Goal: Communication & Community: Share content

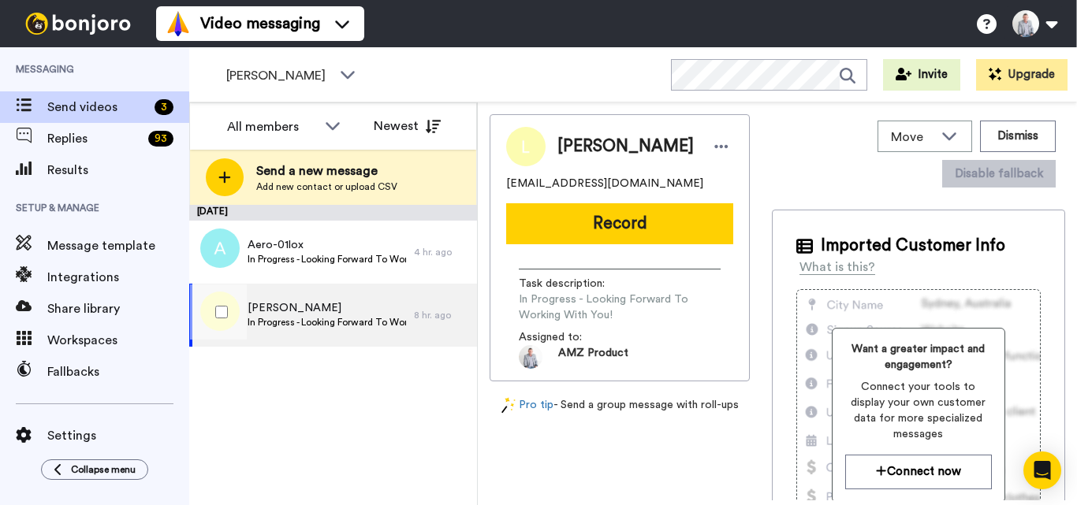
click at [396, 319] on span "In Progress - Looking Forward To Working With You!" at bounding box center [327, 322] width 158 height 13
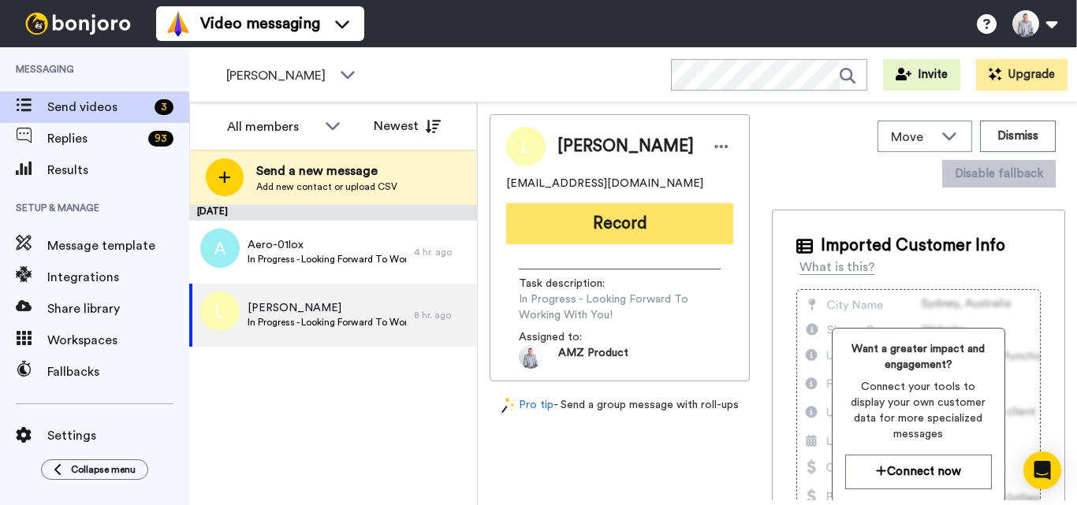
click at [602, 226] on button "Record" at bounding box center [619, 223] width 227 height 41
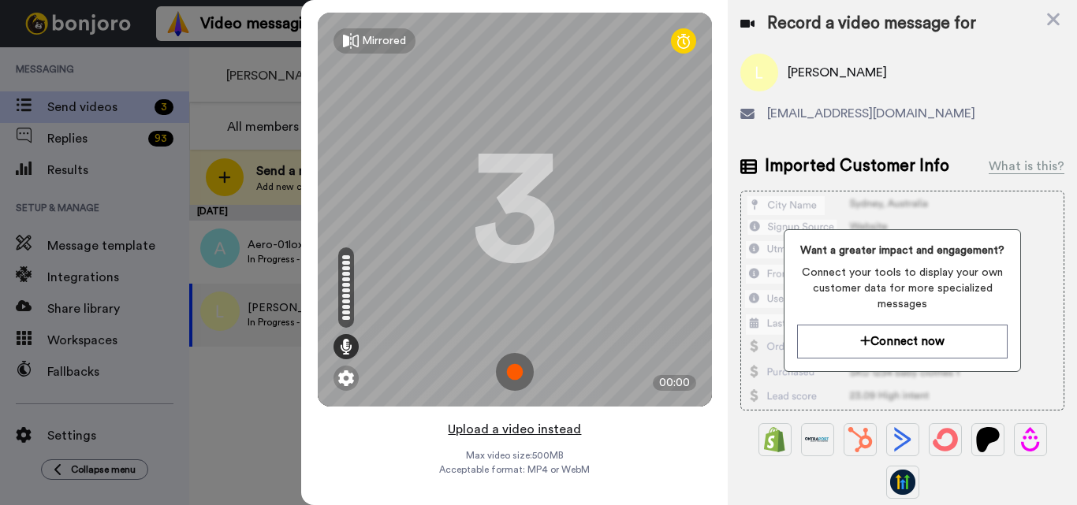
click at [508, 433] on button "Upload a video instead" at bounding box center [514, 429] width 143 height 20
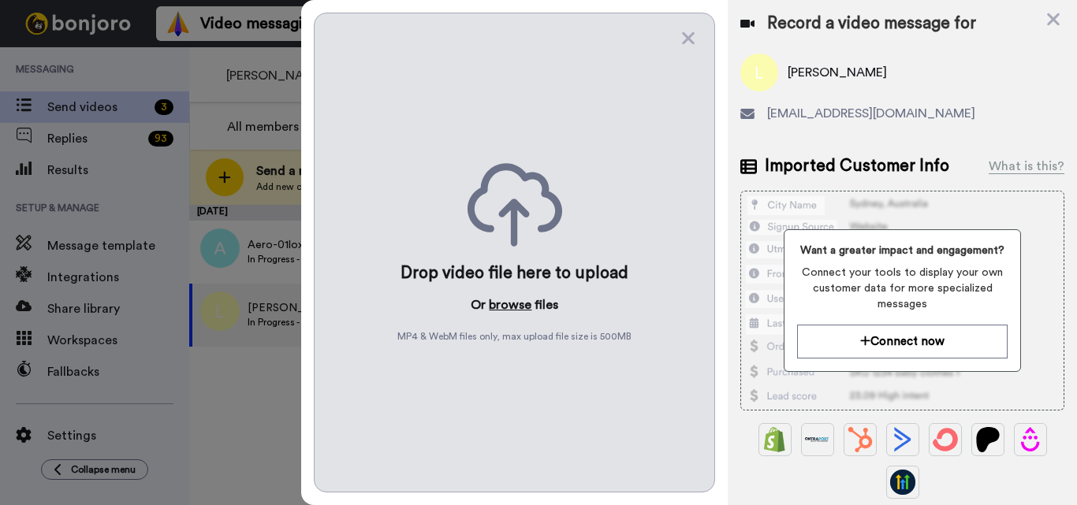
click at [509, 296] on button "browse" at bounding box center [510, 305] width 43 height 19
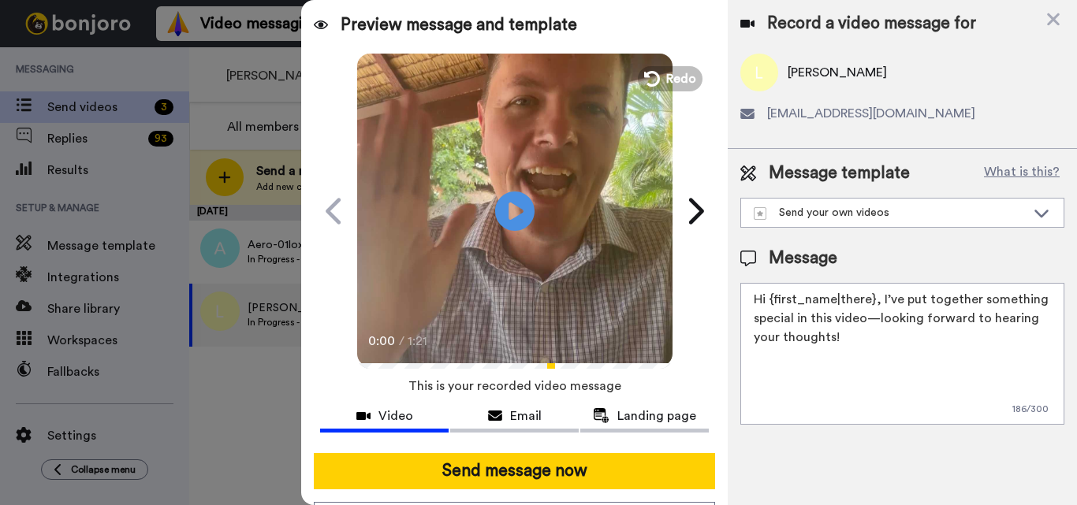
click at [872, 300] on textarea "Hi {first_name|there}, I’ve put together something special in this video—lookin…" at bounding box center [902, 354] width 324 height 142
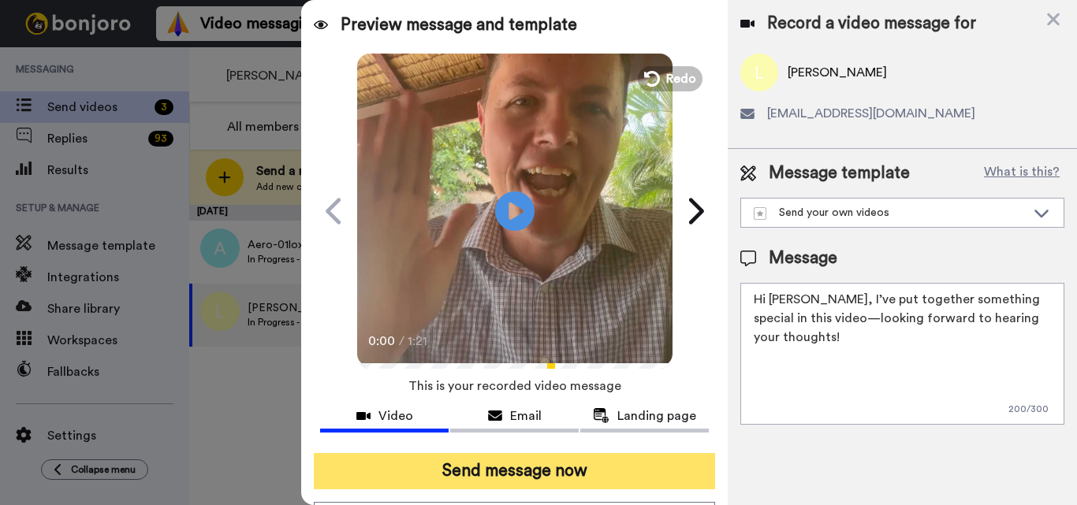
type textarea "Hi [PERSON_NAME], I’ve put together something special in this video—looking for…"
click at [557, 479] on button "Send message now" at bounding box center [514, 471] width 401 height 36
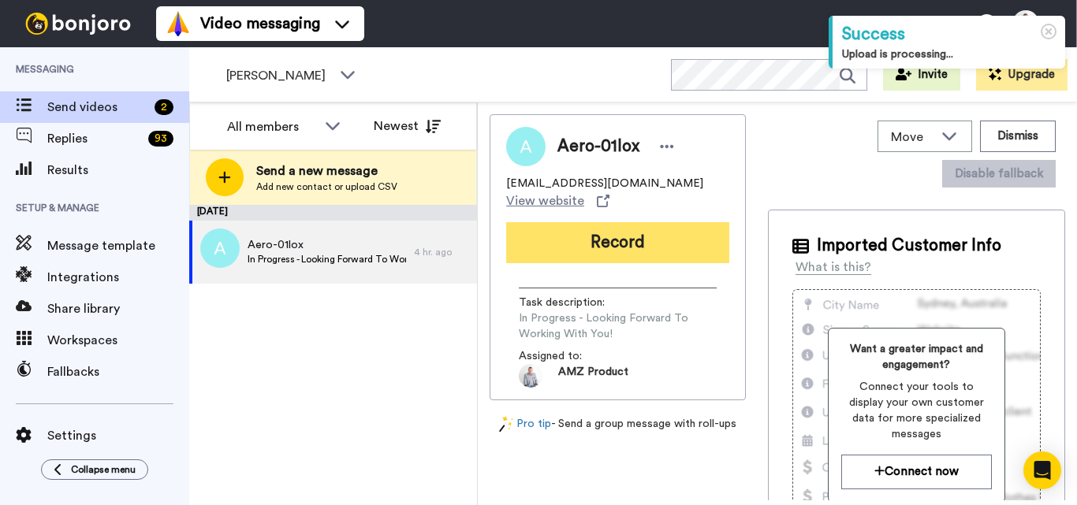
click at [594, 238] on button "Record" at bounding box center [617, 242] width 223 height 41
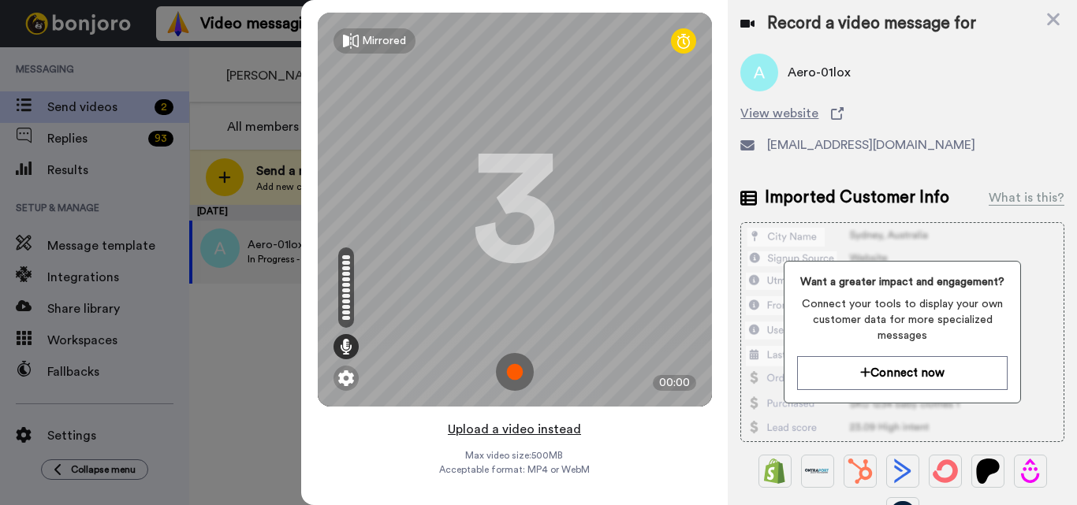
click at [532, 429] on button "Upload a video instead" at bounding box center [514, 429] width 143 height 20
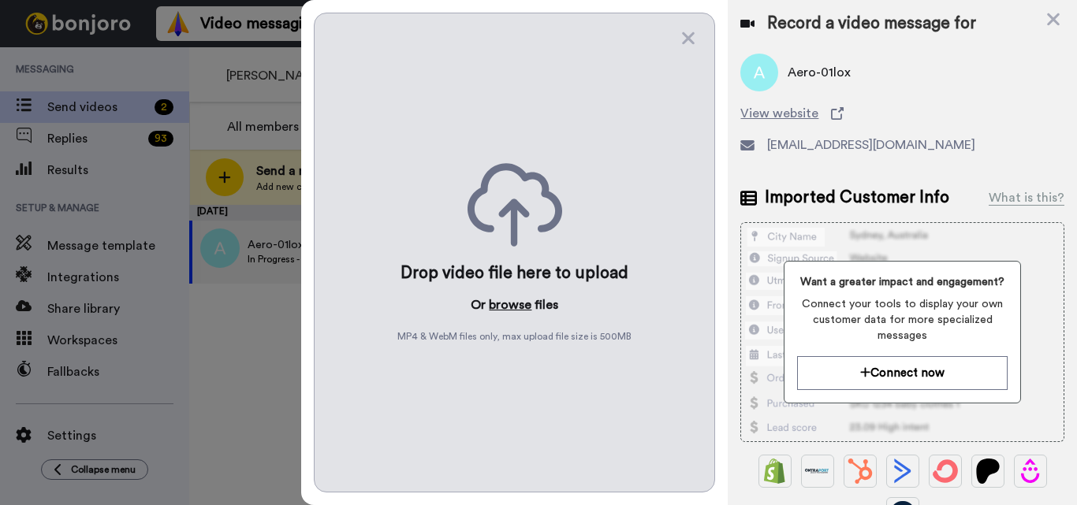
click at [505, 309] on button "browse" at bounding box center [510, 305] width 43 height 19
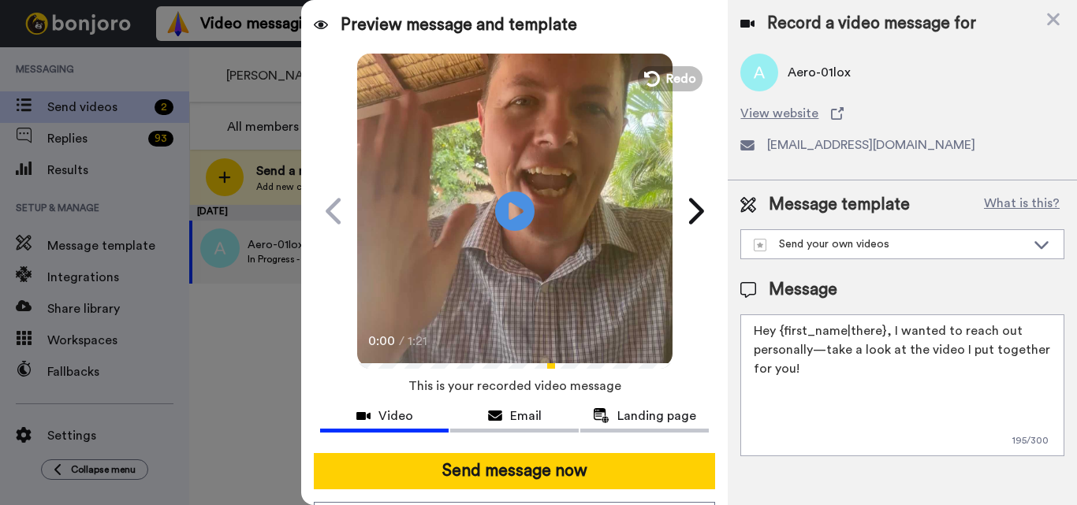
click at [879, 329] on textarea "Hey {first_name|there}, I wanted to reach out personally—take a look at the vid…" at bounding box center [902, 386] width 324 height 142
drag, startPoint x: 814, startPoint y: 73, endPoint x: 790, endPoint y: 74, distance: 23.7
click at [790, 74] on span "Aero-01lox" at bounding box center [819, 72] width 63 height 19
copy span "Aero"
click at [868, 330] on textarea "Hey {first_name|there}, I wanted to reach out personally—take a look at the vid…" at bounding box center [902, 386] width 324 height 142
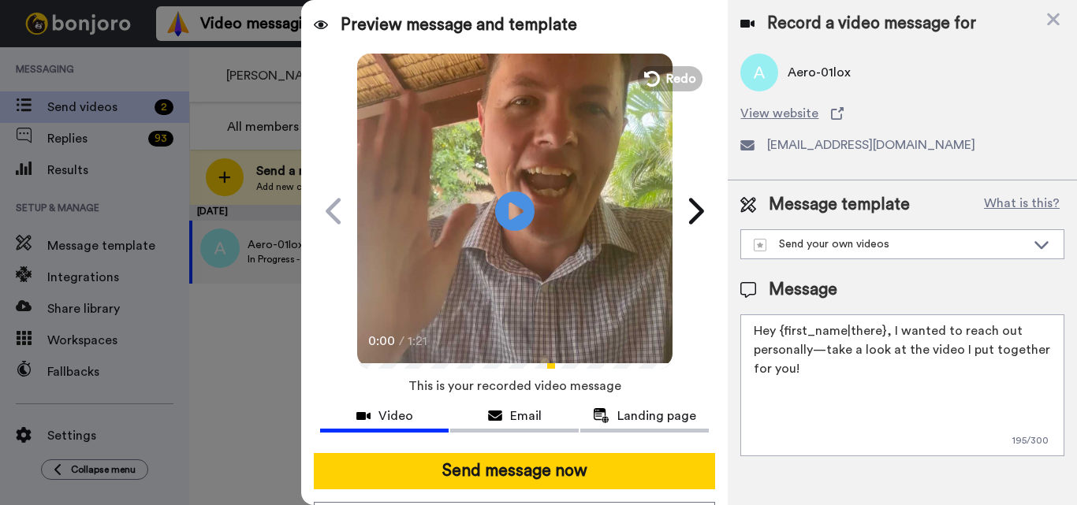
drag, startPoint x: 884, startPoint y: 330, endPoint x: 779, endPoint y: 330, distance: 104.9
click at [779, 330] on textarea "Hey {first_name|there}, I wanted to reach out personally—take a look at the vid…" at bounding box center [902, 386] width 324 height 142
paste textarea "Aero"
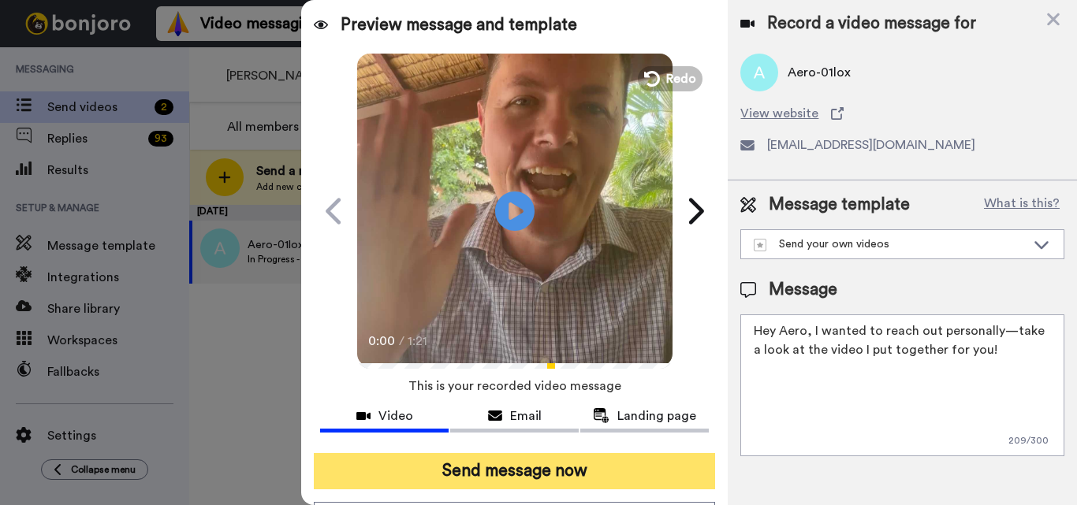
type textarea "Hey Aero, I wanted to reach out personally—take a look at the video I put toget…"
drag, startPoint x: 650, startPoint y: 473, endPoint x: 643, endPoint y: 471, distance: 8.0
click at [650, 473] on button "Send message now" at bounding box center [514, 471] width 401 height 36
